Goal: Information Seeking & Learning: Learn about a topic

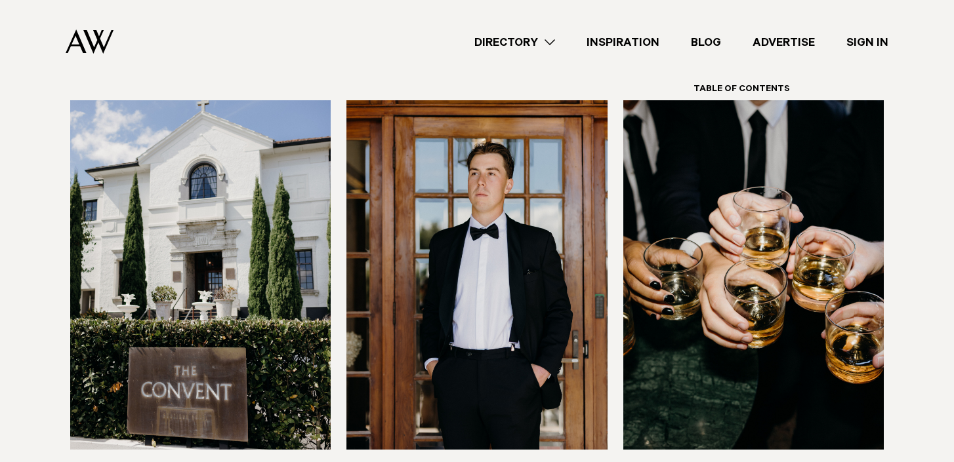
scroll to position [1043, 0]
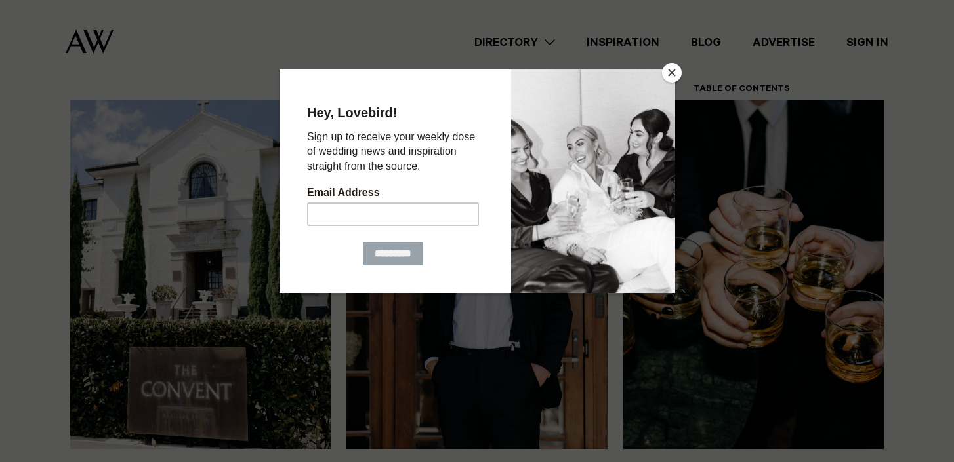
click at [664, 75] on button "Close" at bounding box center [672, 73] width 20 height 20
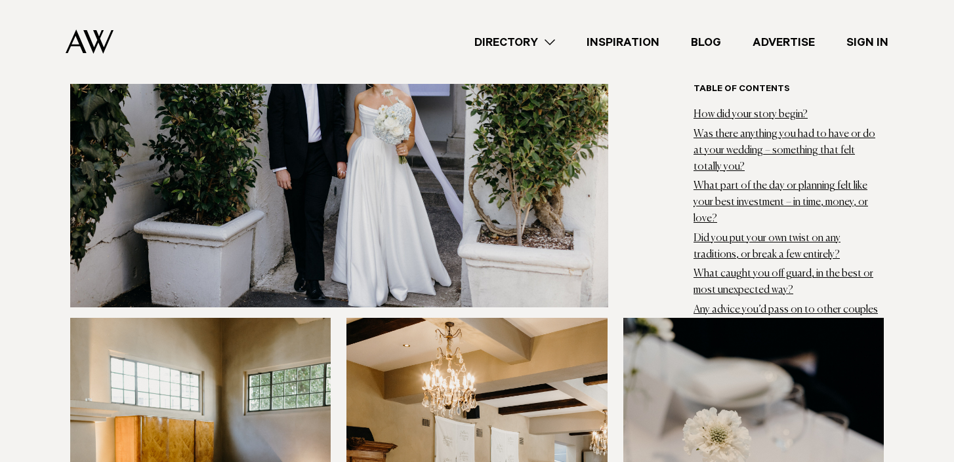
scroll to position [8790, 0]
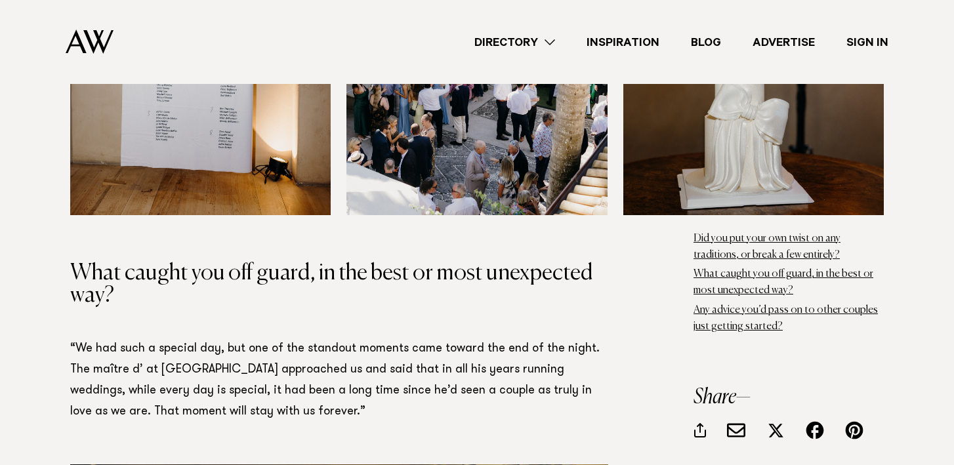
scroll to position [10104, 0]
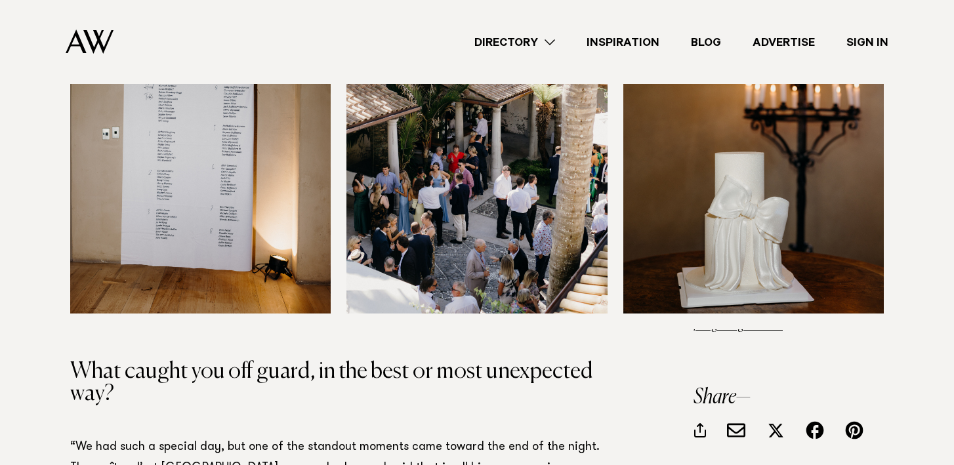
click at [534, 47] on link "Directory" at bounding box center [514, 42] width 112 height 18
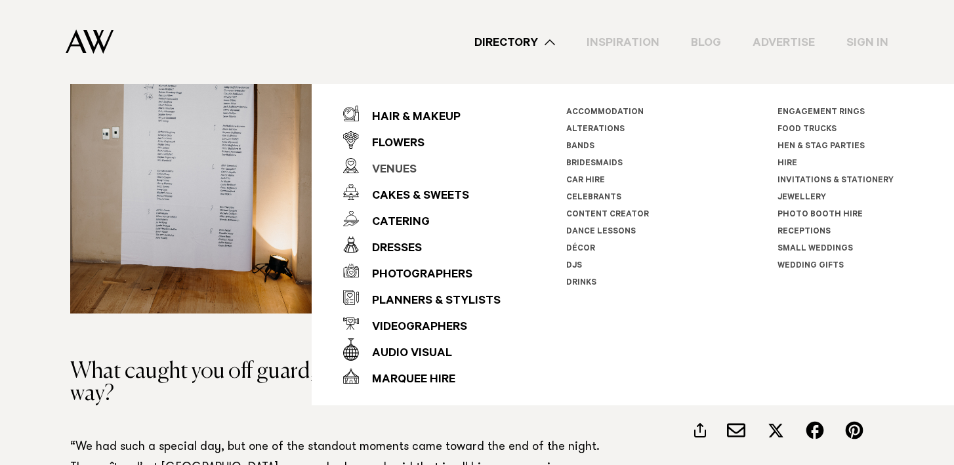
click at [386, 167] on div "Venues" at bounding box center [388, 170] width 58 height 26
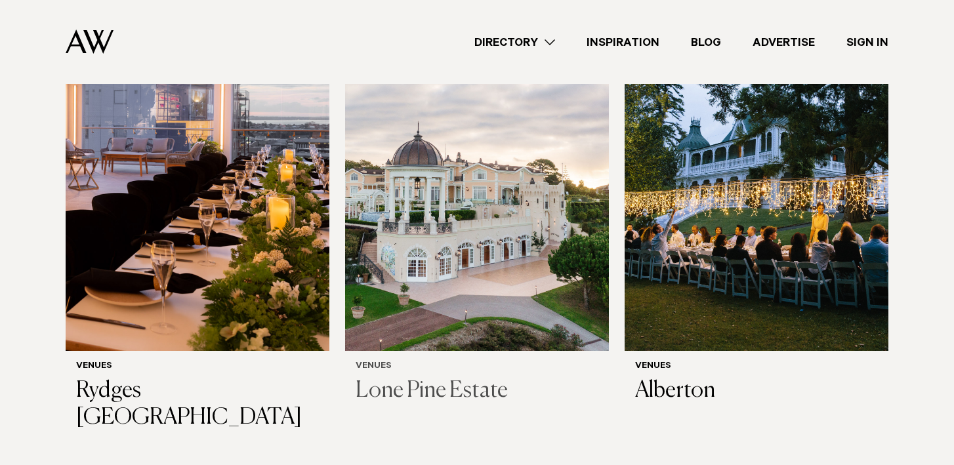
scroll to position [2361, 0]
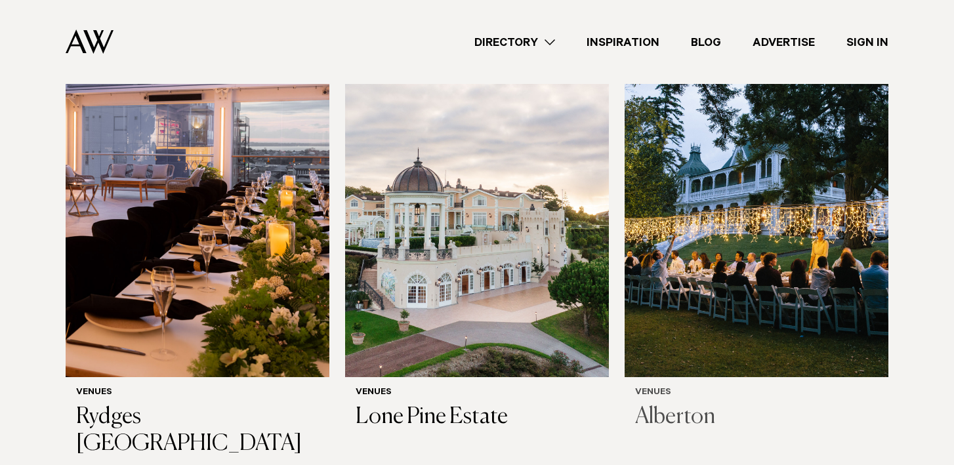
click at [828, 273] on img at bounding box center [756, 200] width 264 height 353
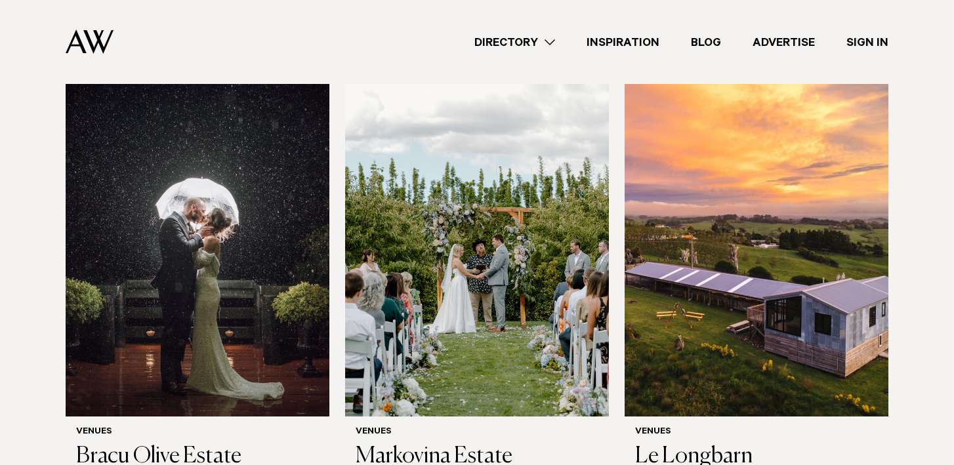
scroll to position [2804, 0]
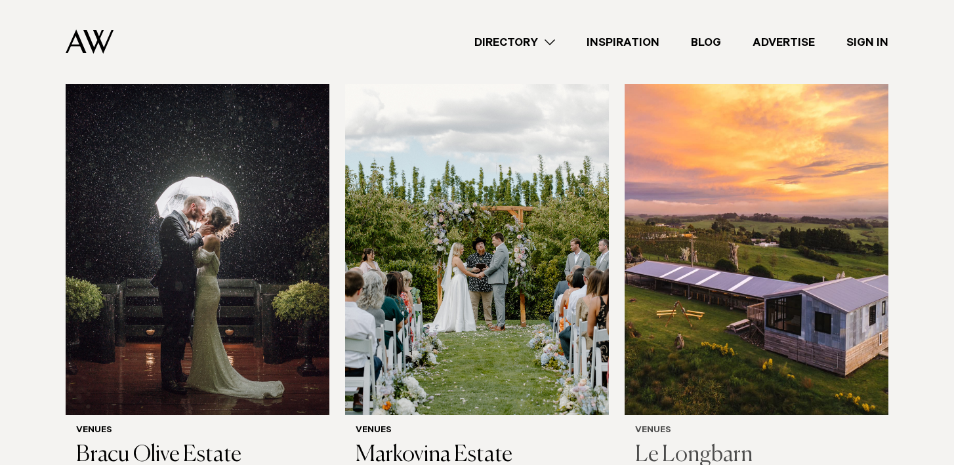
click at [731, 263] on img at bounding box center [756, 237] width 264 height 353
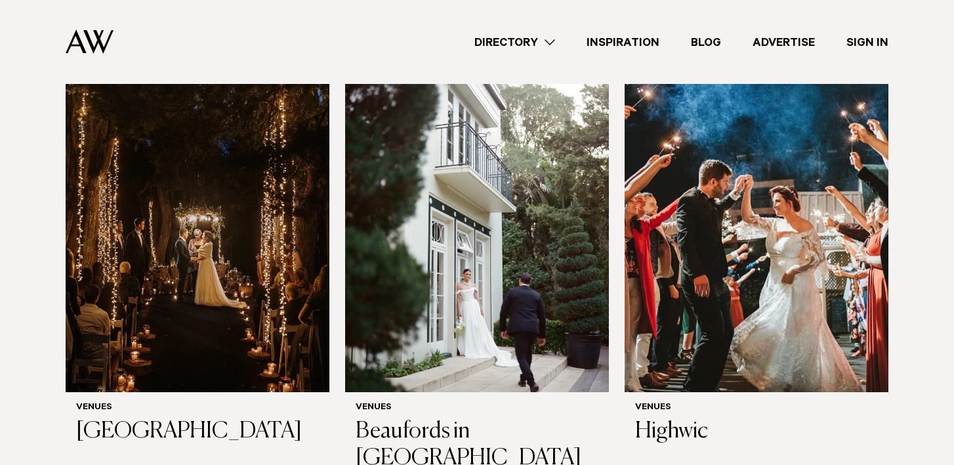
scroll to position [3296, 0]
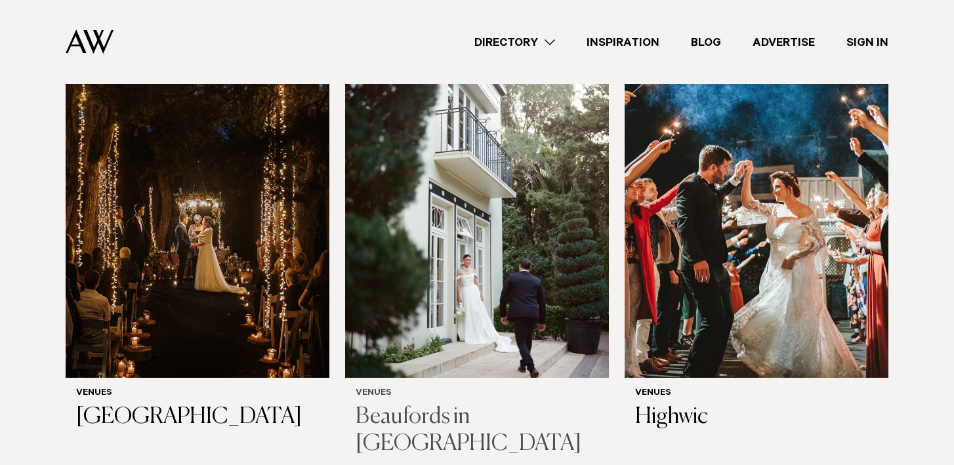
click at [503, 234] on img at bounding box center [477, 200] width 264 height 353
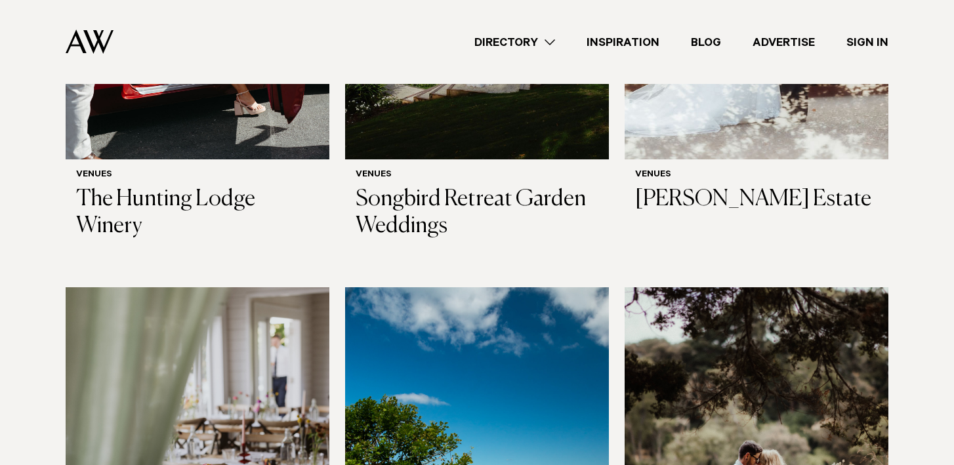
scroll to position [4175, 0]
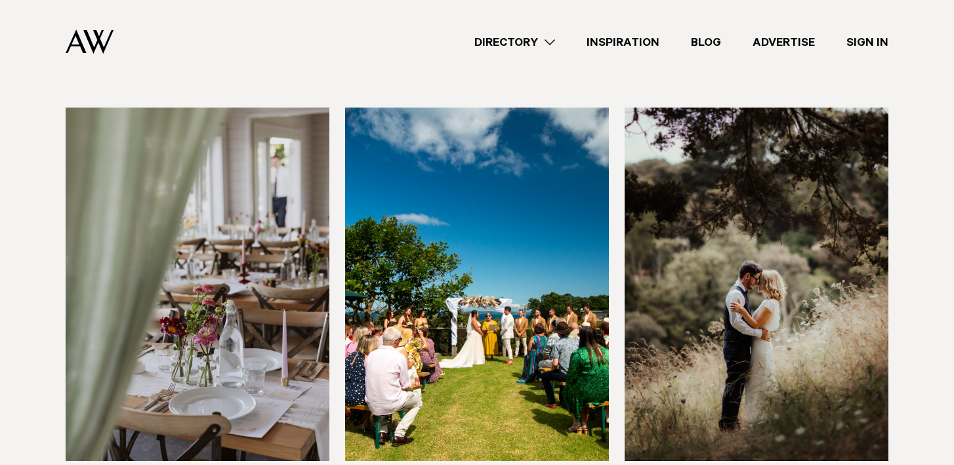
click at [130, 201] on img at bounding box center [198, 284] width 264 height 353
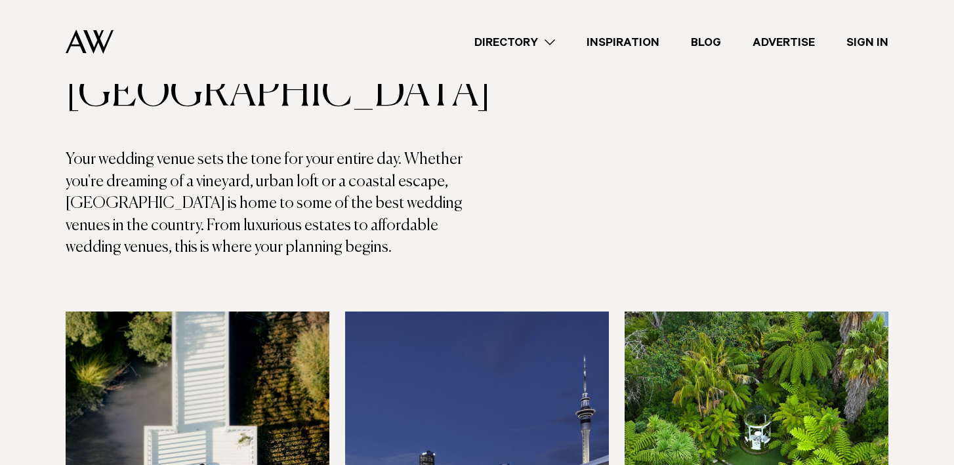
scroll to position [0, 0]
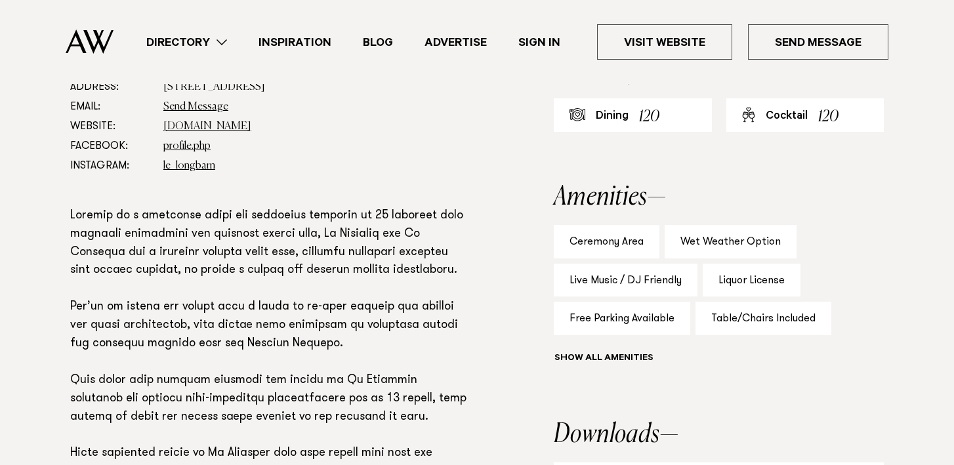
scroll to position [770, 0]
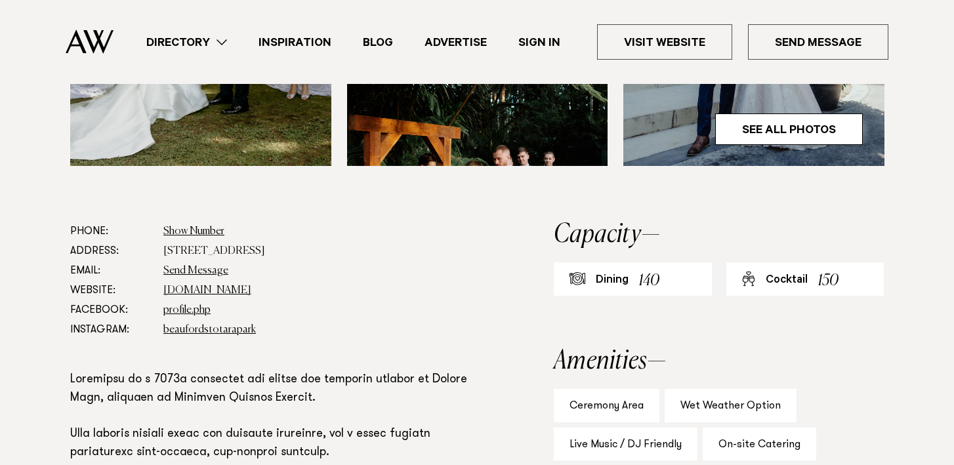
scroll to position [586, 0]
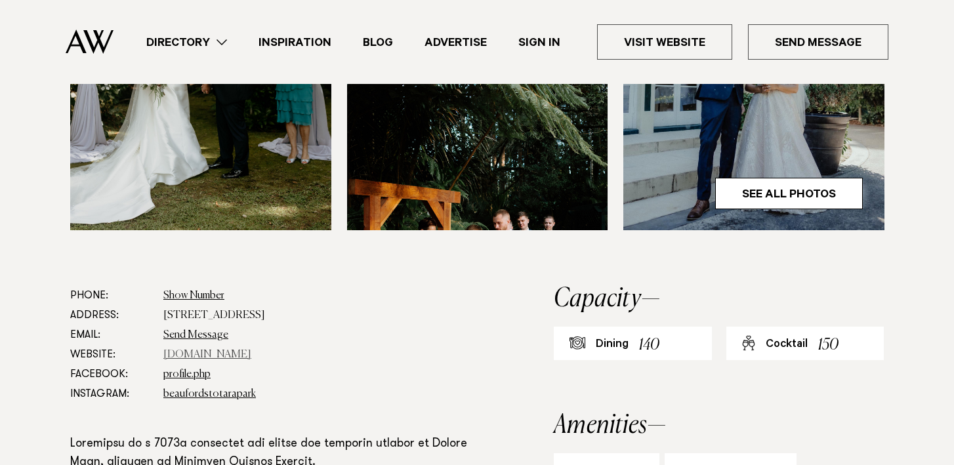
click at [241, 350] on link "www.beaufords.co.nz" at bounding box center [207, 355] width 88 height 10
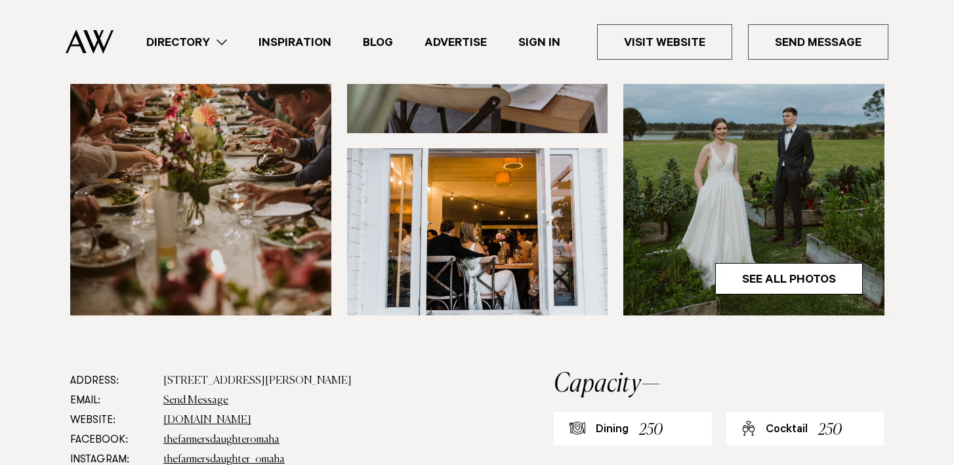
scroll to position [502, 0]
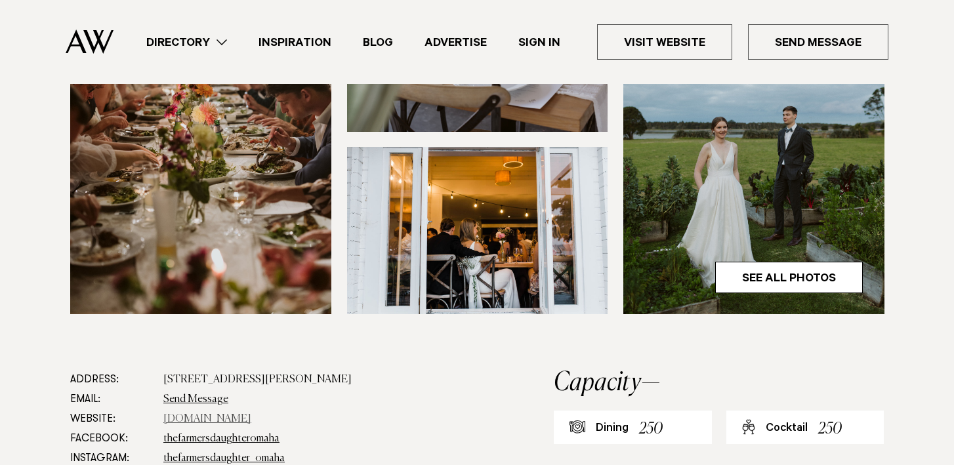
click at [174, 414] on link "[DOMAIN_NAME]" at bounding box center [207, 419] width 88 height 10
click at [272, 453] on link "thefarmersdaughter_omaha" at bounding box center [223, 458] width 121 height 10
